Goal: Information Seeking & Learning: Learn about a topic

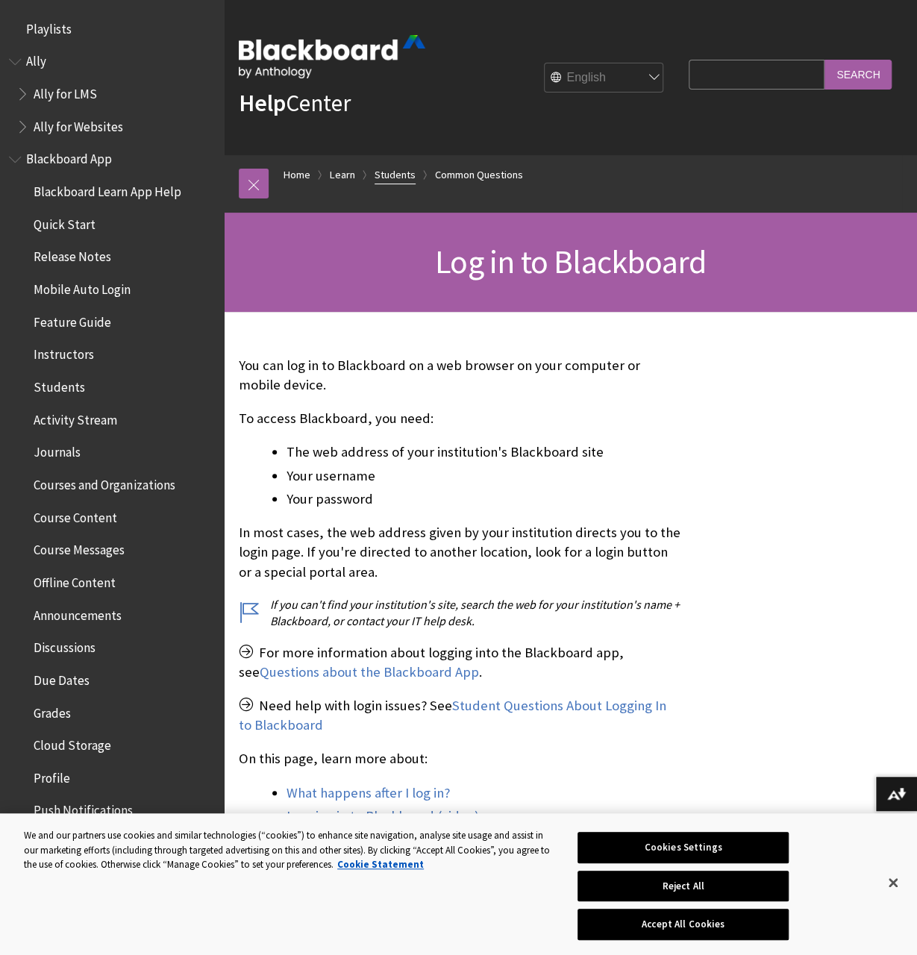
click at [392, 171] on link "Students" at bounding box center [394, 175] width 41 height 19
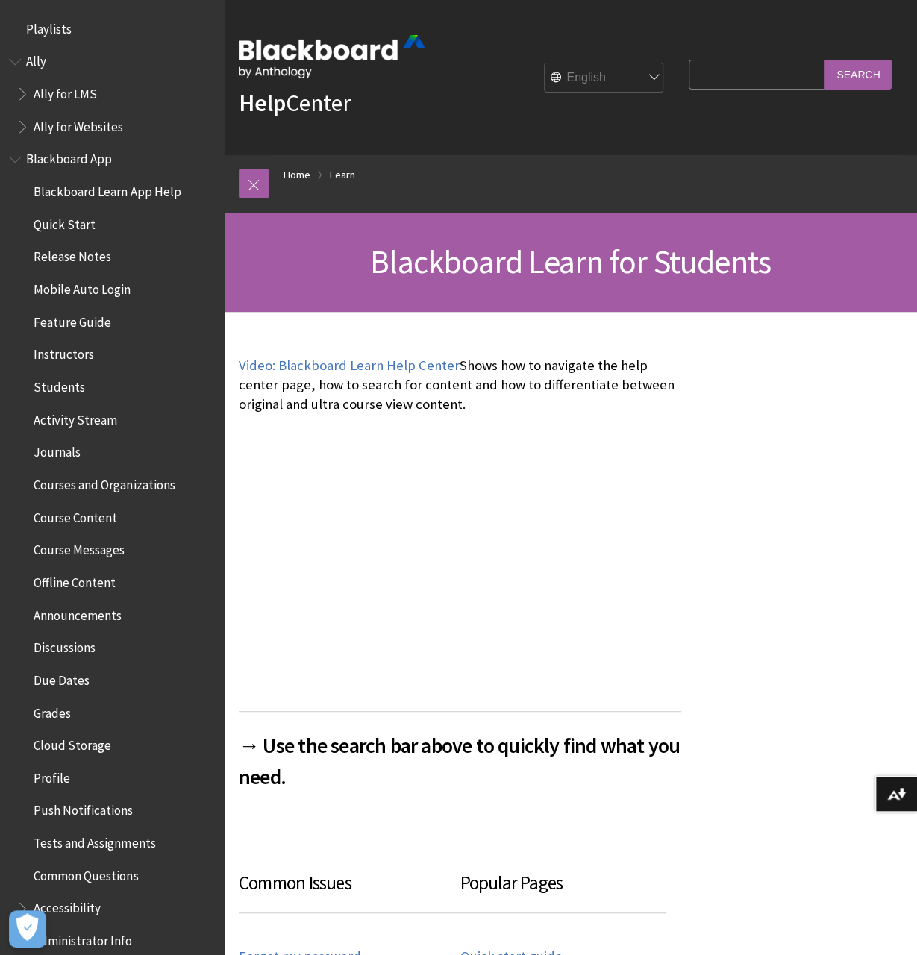
click at [79, 160] on span "Blackboard App" at bounding box center [69, 157] width 86 height 20
